Goal: Complete application form

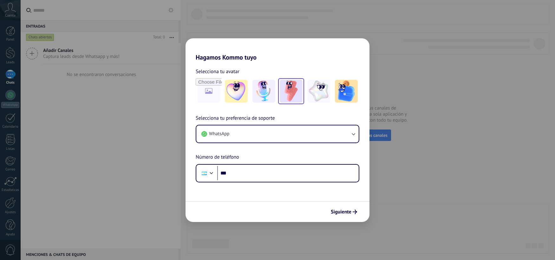
click at [289, 91] on img at bounding box center [291, 91] width 23 height 23
click at [356, 211] on icon "submit" at bounding box center [355, 212] width 4 height 4
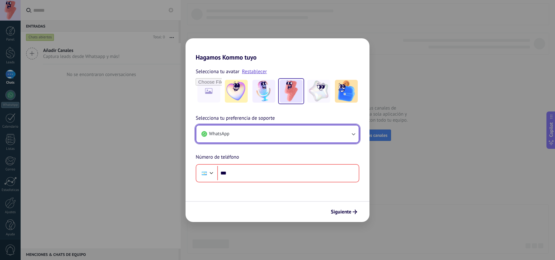
click at [324, 131] on button "WhatsApp" at bounding box center [277, 134] width 162 height 17
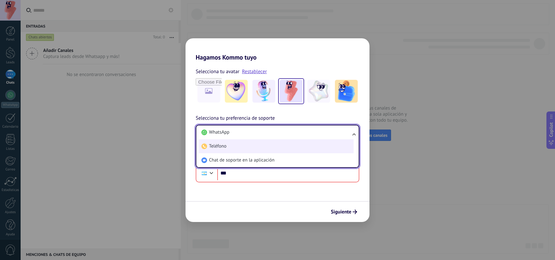
click at [294, 147] on li "Teléfono" at bounding box center [276, 147] width 155 height 14
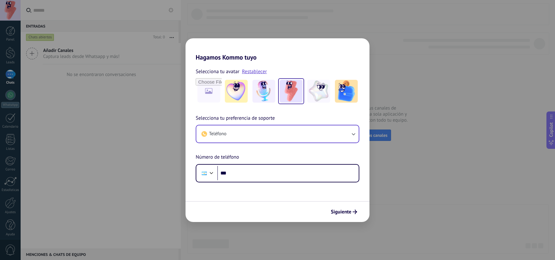
click at [299, 159] on div "Selecciona tu preferencia de soporte Teléfono Número de teléfono Phone ***" at bounding box center [278, 149] width 184 height 68
click at [382, 123] on div "Hagamos Kommo tuyo Selecciona tu avatar Restablecer Selecciona tu preferencia d…" at bounding box center [277, 130] width 555 height 260
click at [429, 43] on div "Hagamos Kommo tuyo Selecciona tu avatar Restablecer Selecciona tu preferencia d…" at bounding box center [277, 130] width 555 height 260
click at [116, 70] on div "Hagamos Kommo tuyo Selecciona tu avatar Restablecer Selecciona tu preferencia d…" at bounding box center [277, 130] width 555 height 260
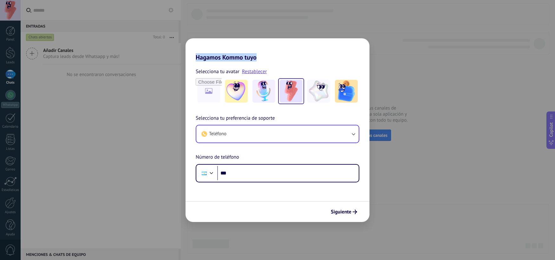
click at [116, 69] on div "Hagamos Kommo tuyo Selecciona tu avatar Restablecer Selecciona tu preferencia d…" at bounding box center [277, 130] width 555 height 260
click at [401, 72] on div "Hagamos Kommo tuyo Selecciona tu avatar Restablecer Selecciona tu preferencia d…" at bounding box center [277, 130] width 555 height 260
click at [248, 72] on link "Restablecer" at bounding box center [254, 72] width 25 height 6
